Goal: Check status: Check status

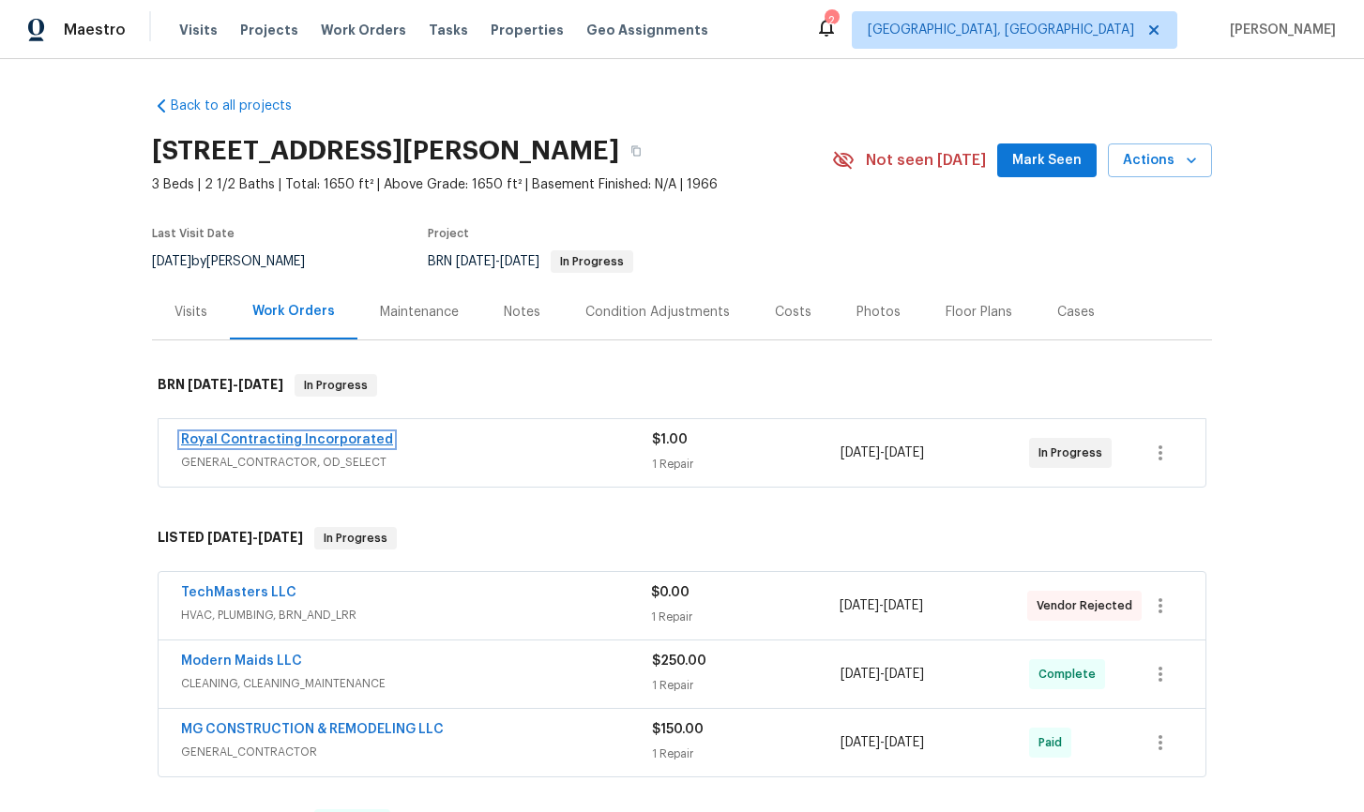
click at [325, 439] on link "Royal Contracting Incorporated" at bounding box center [287, 439] width 212 height 13
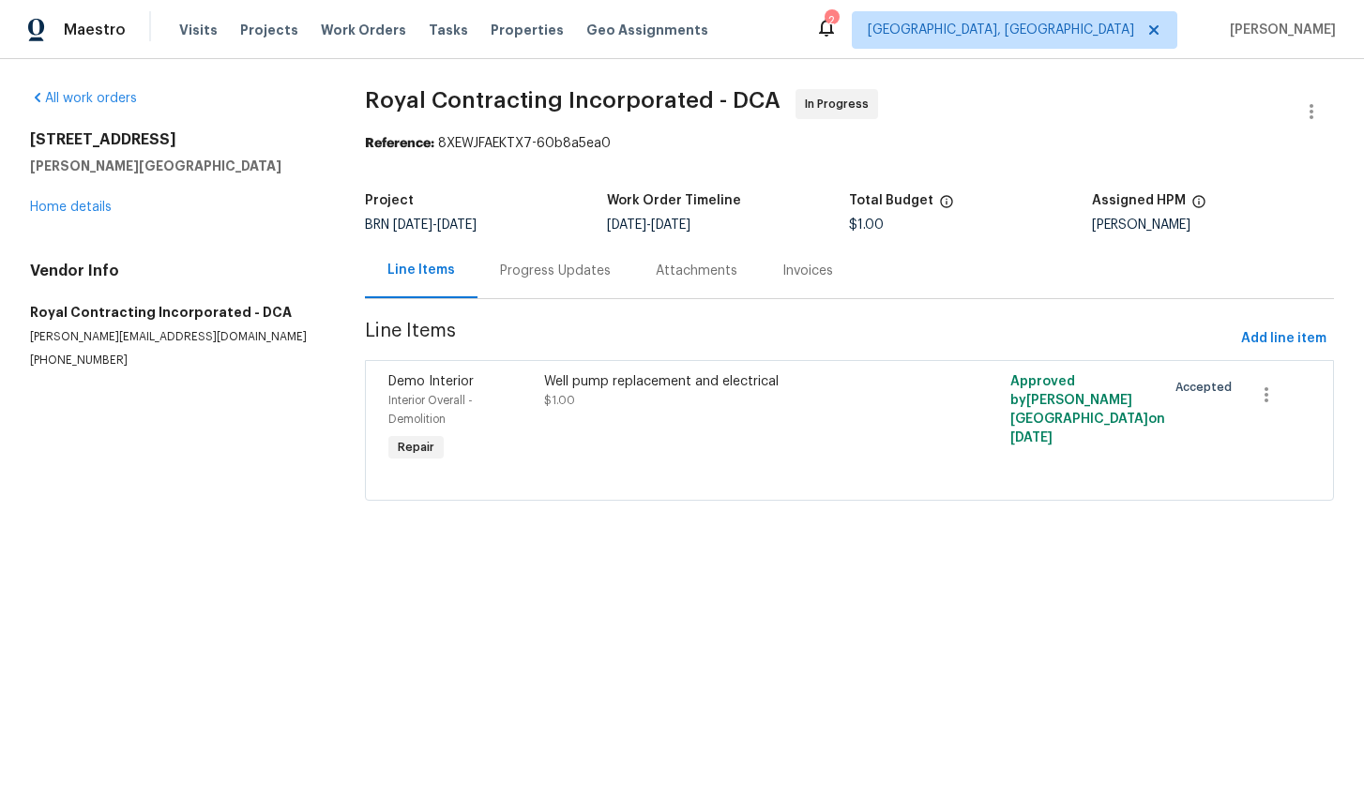
click at [559, 275] on div "Progress Updates" at bounding box center [555, 271] width 111 height 19
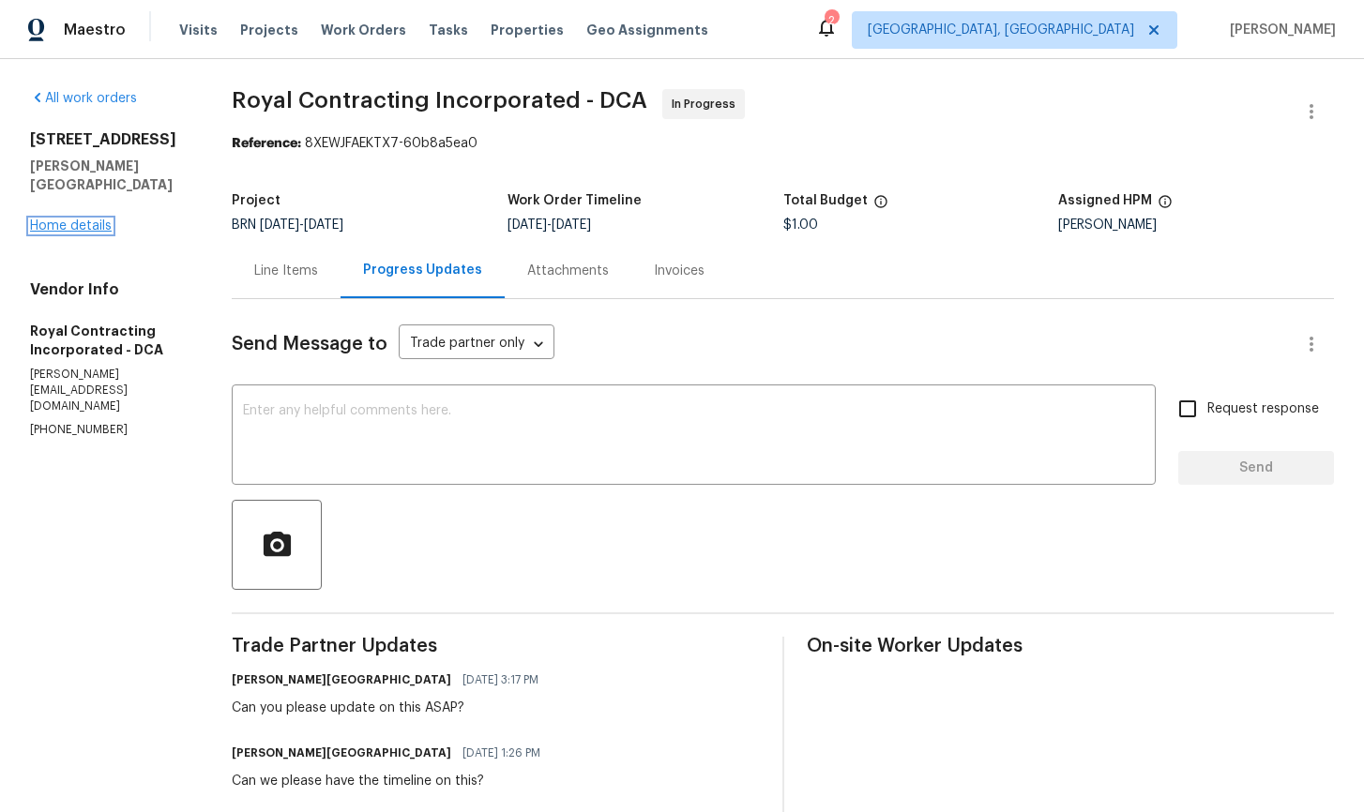
click at [49, 220] on link "Home details" at bounding box center [71, 226] width 82 height 13
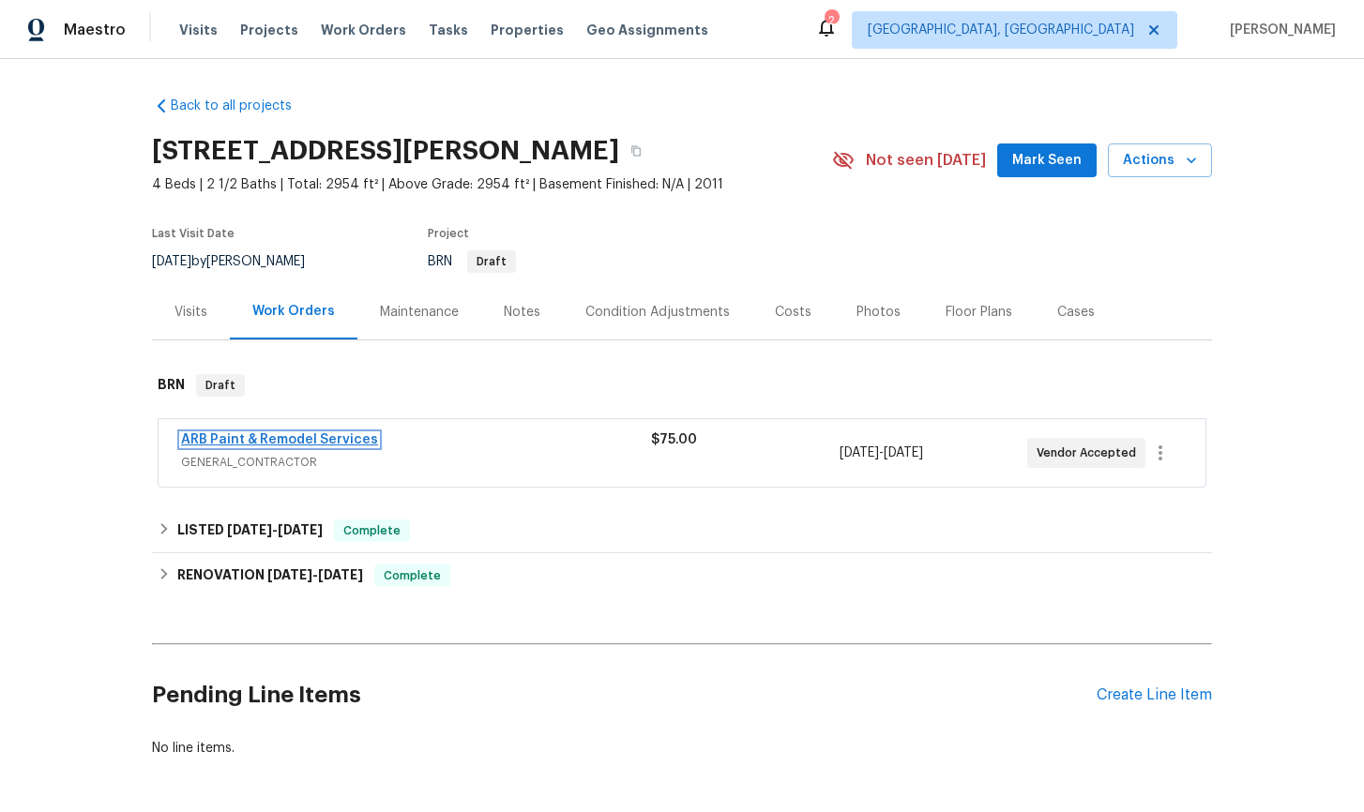
click at [331, 437] on link "ARB Paint & Remodel Services" at bounding box center [279, 439] width 197 height 13
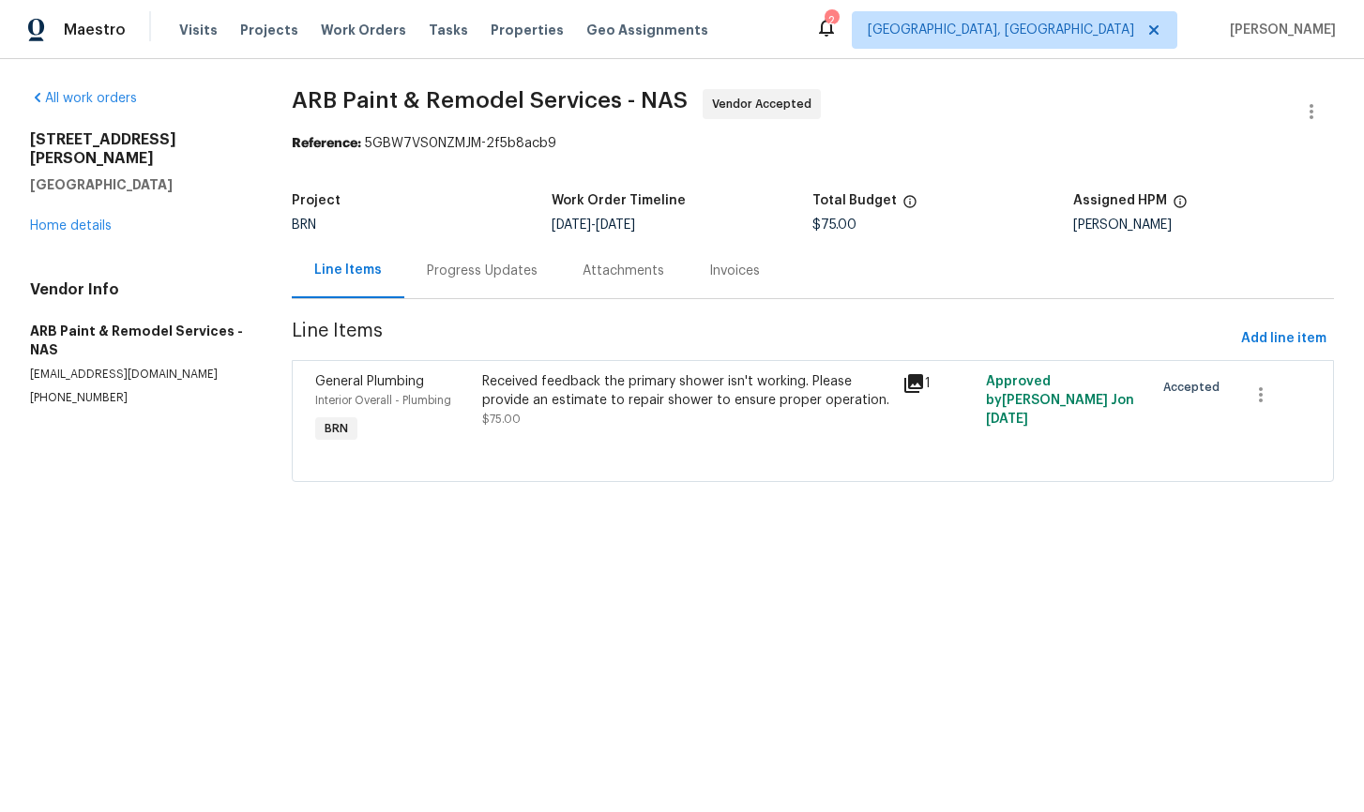
click at [491, 273] on div "Progress Updates" at bounding box center [482, 271] width 111 height 19
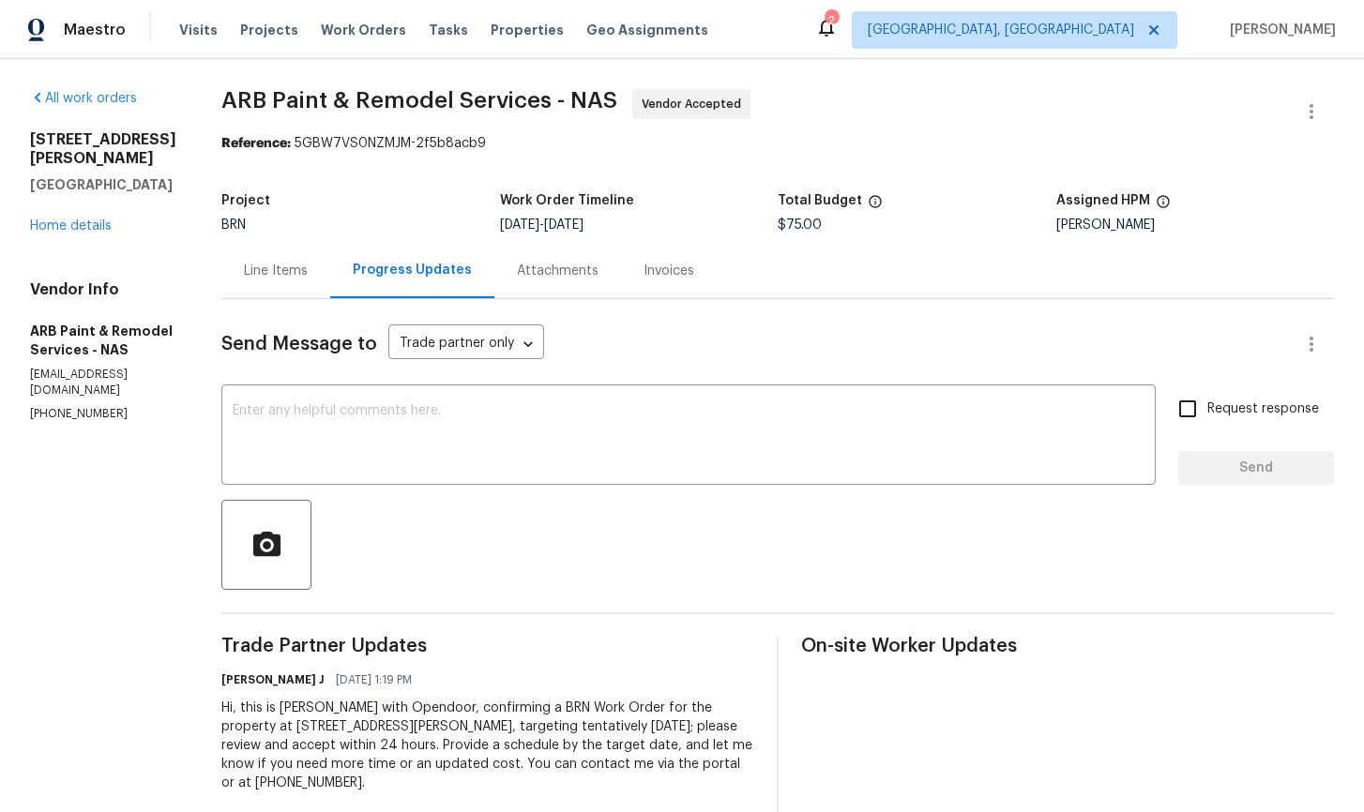
scroll to position [34, 0]
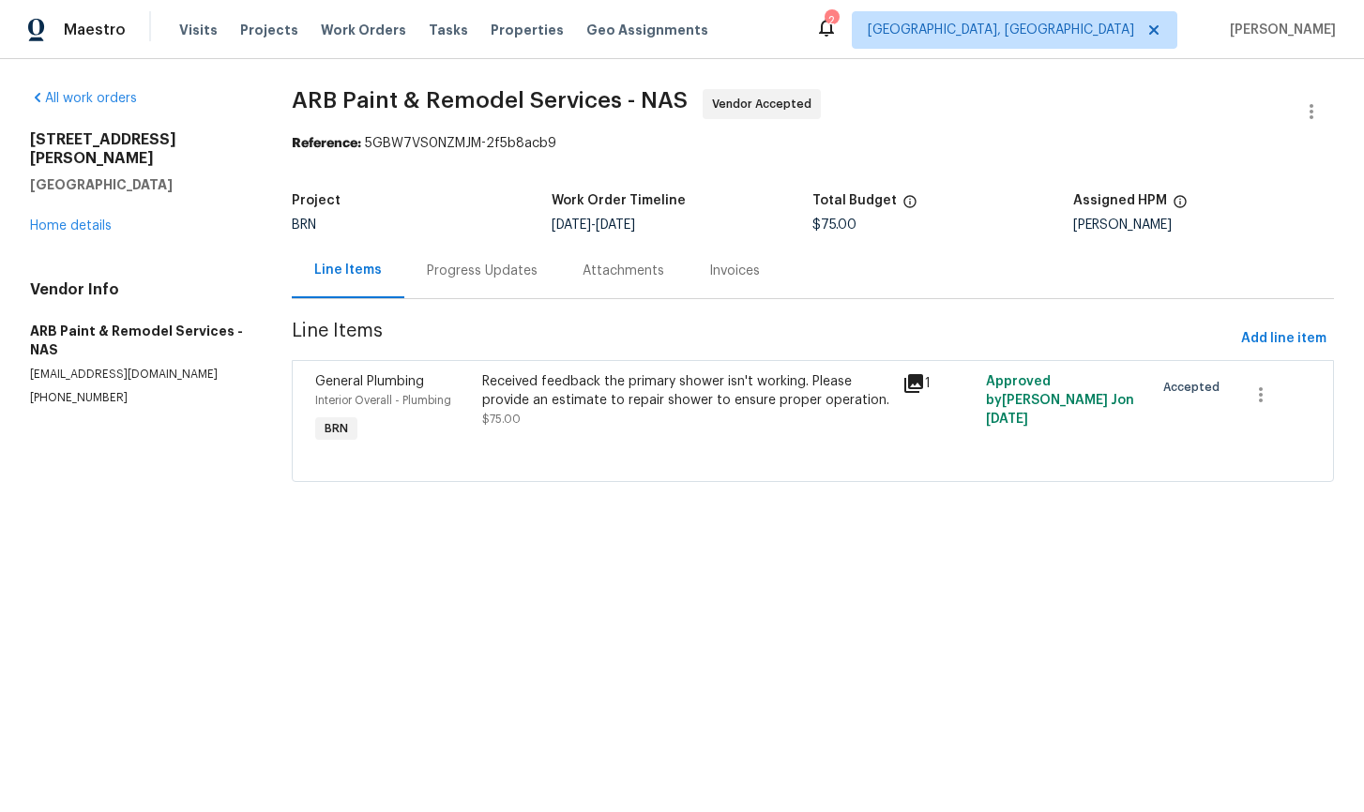
click at [755, 431] on div "Received feedback the primary shower isn't working. Please provide an estimate …" at bounding box center [686, 410] width 419 height 86
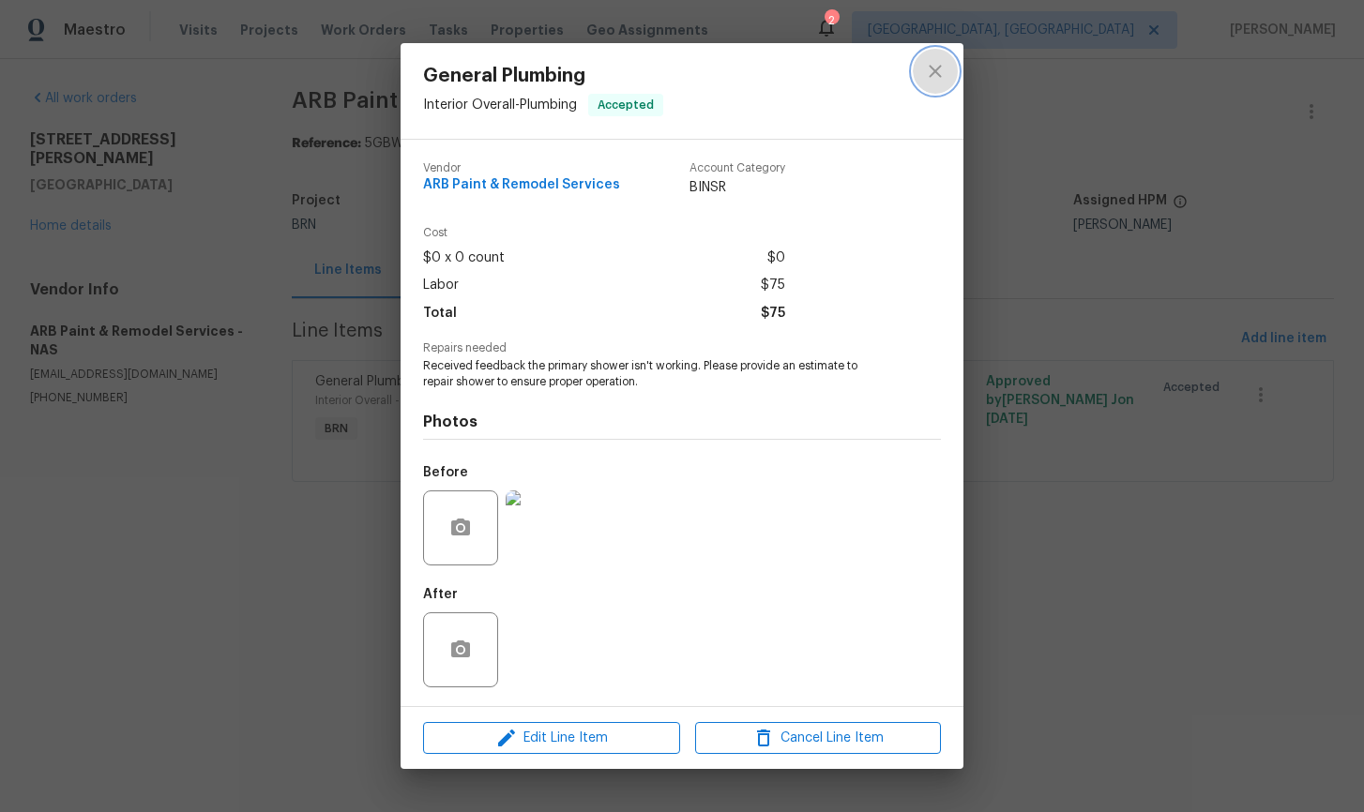
click at [933, 77] on icon "close" at bounding box center [935, 71] width 23 height 23
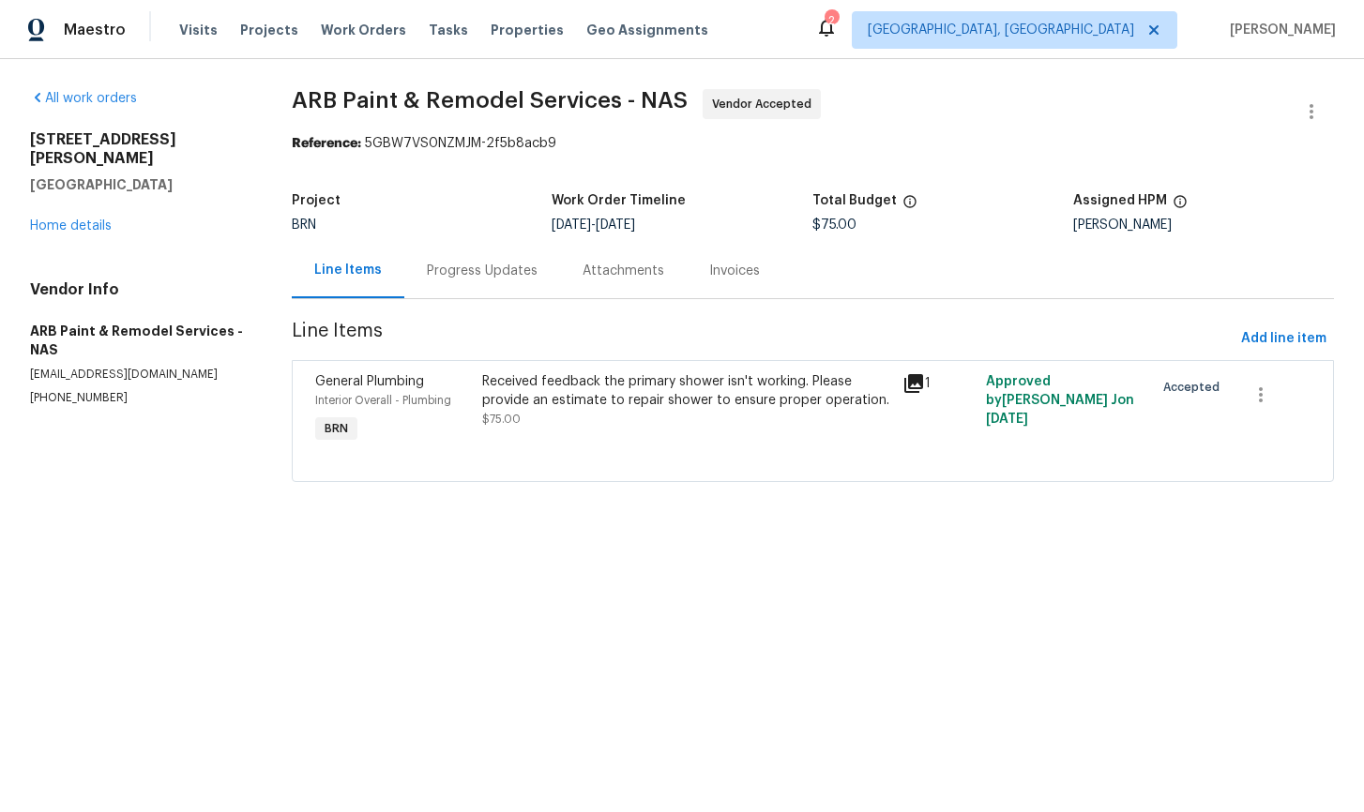
click at [473, 274] on div "Progress Updates" at bounding box center [482, 271] width 111 height 19
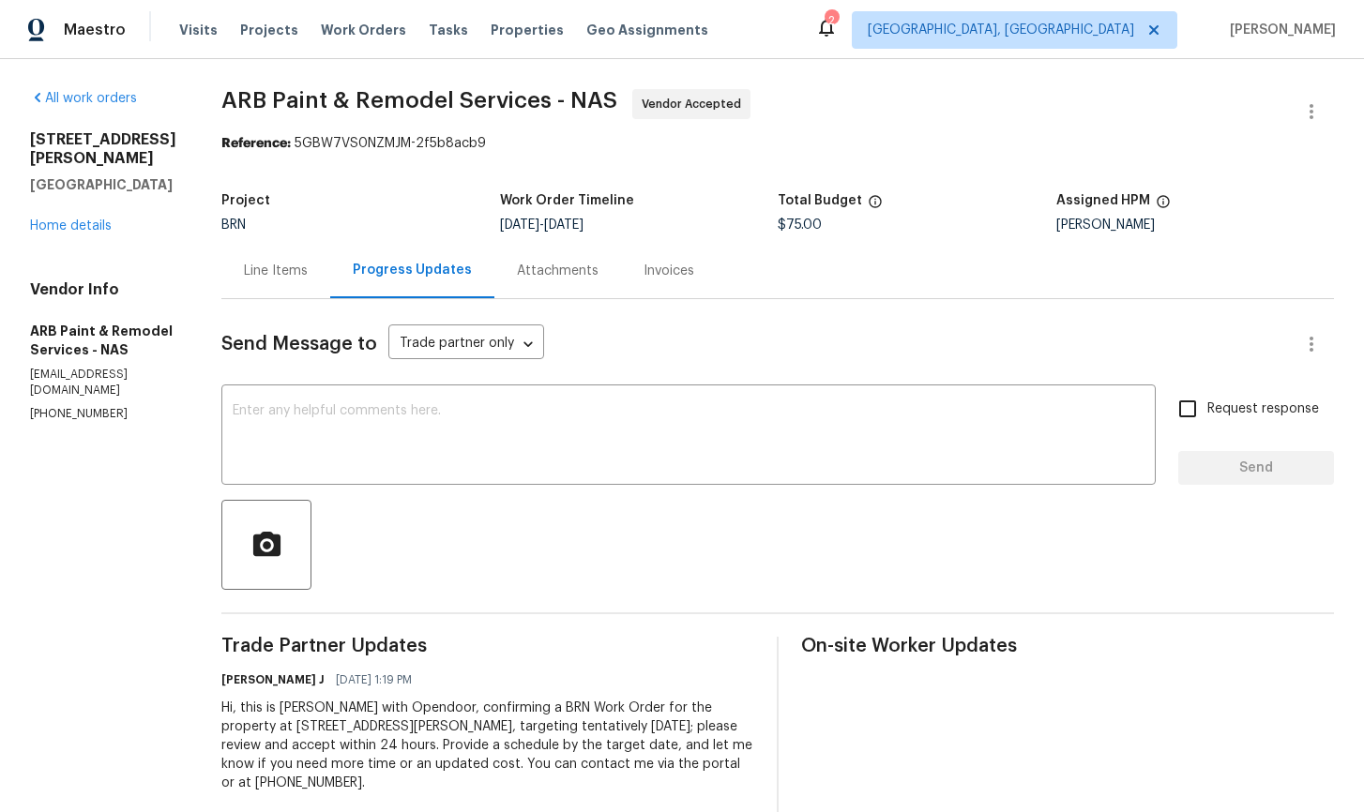
scroll to position [34, 0]
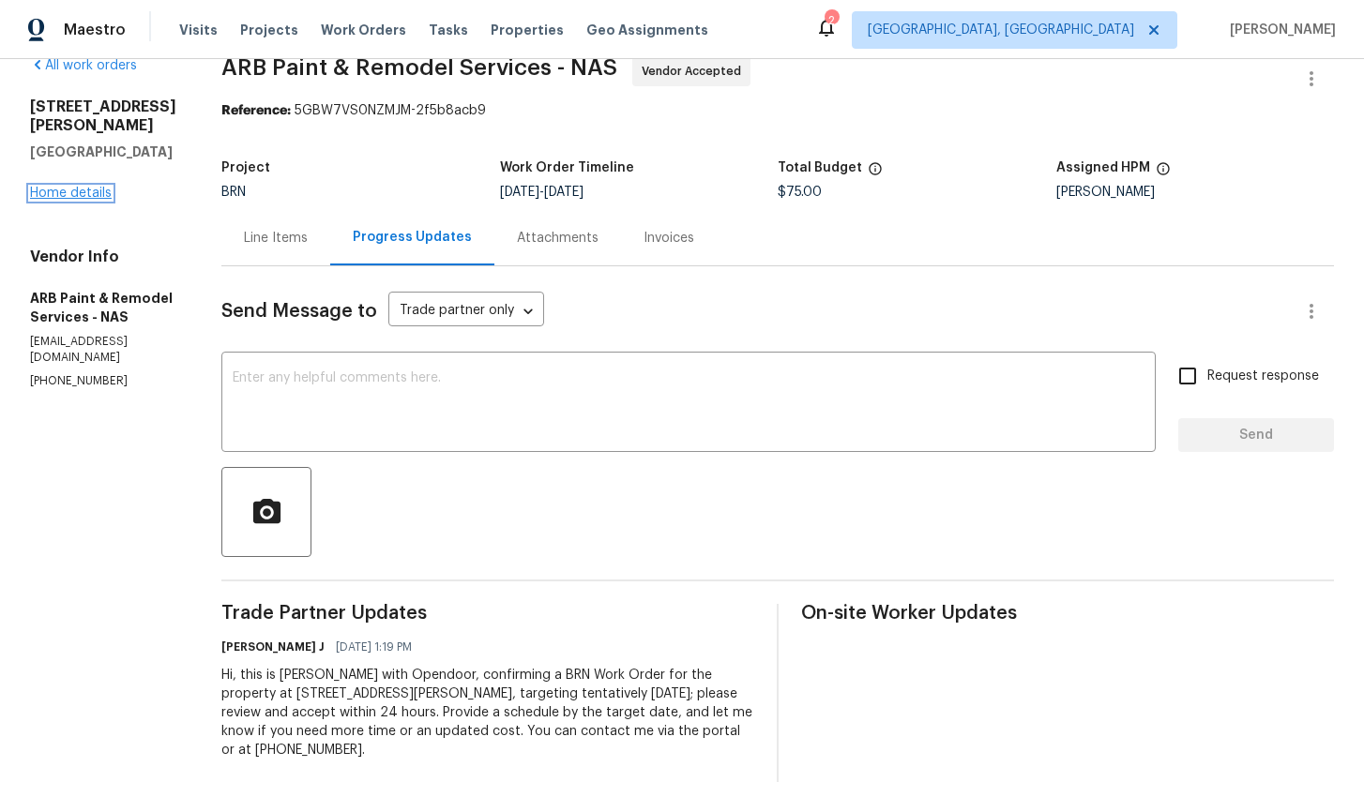
click at [50, 187] on link "Home details" at bounding box center [71, 193] width 82 height 13
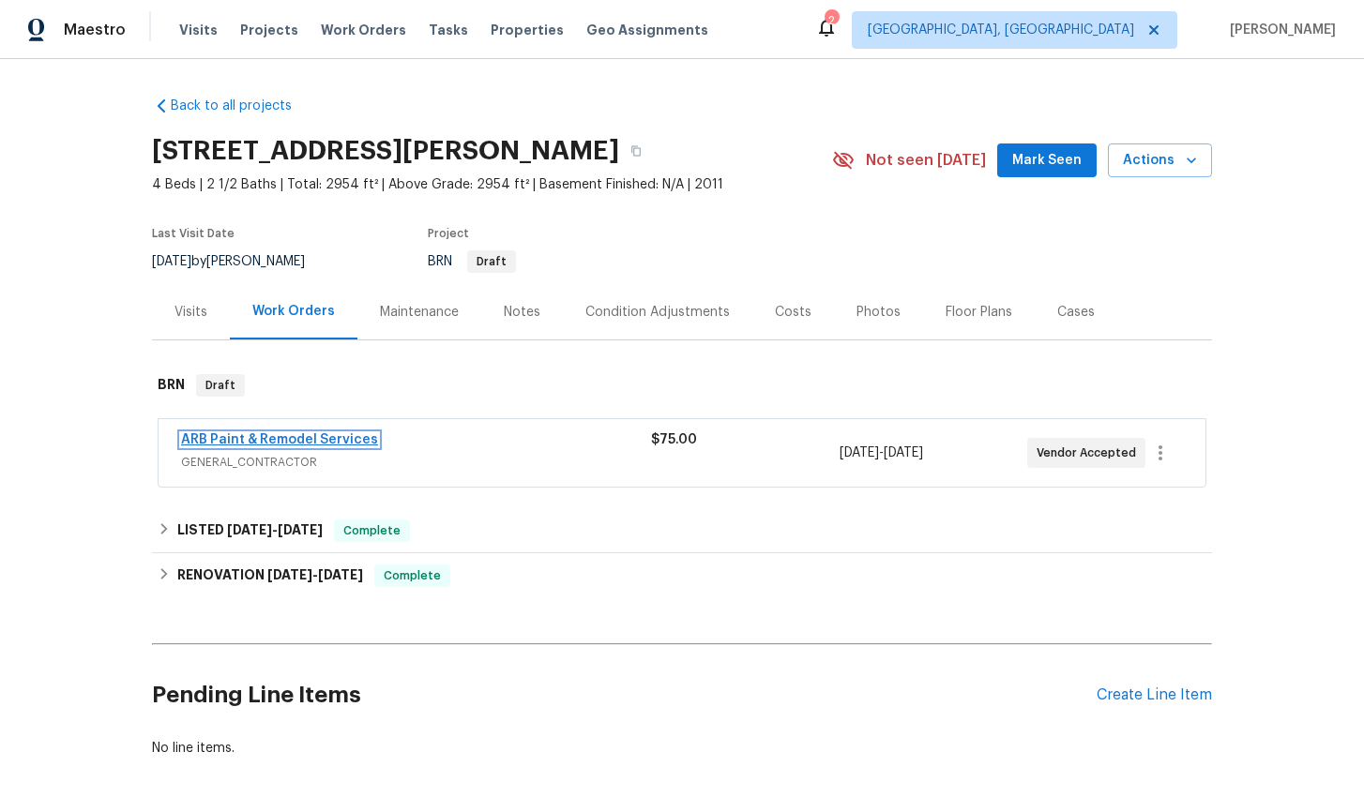
click at [311, 441] on link "ARB Paint & Remodel Services" at bounding box center [279, 439] width 197 height 13
click at [265, 437] on link "ARB Paint & Remodel Services" at bounding box center [279, 439] width 197 height 13
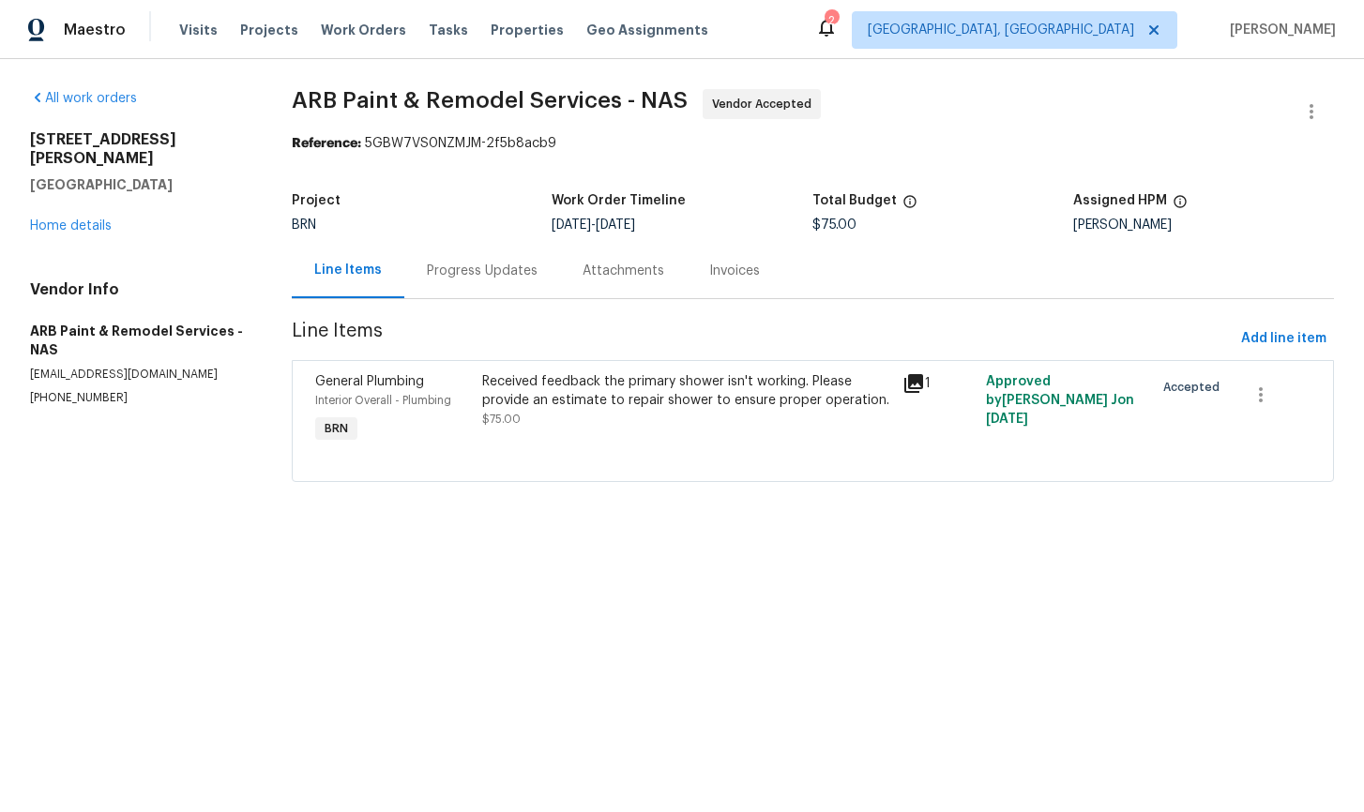
click at [908, 48] on div "Maestro Visits Projects Work Orders Tasks Properties Geo Assignments 2 [GEOGRAP…" at bounding box center [682, 29] width 1364 height 59
